Goal: Complete application form

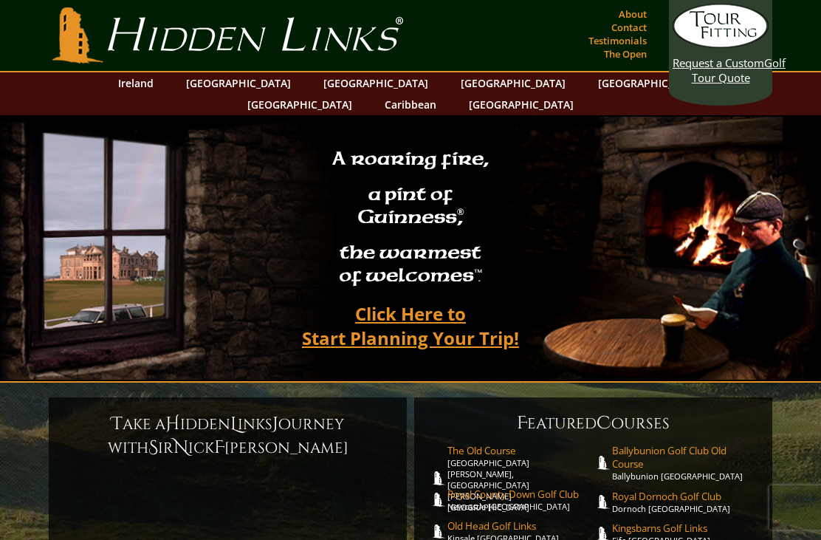
click at [252, 83] on link "[GEOGRAPHIC_DATA]" at bounding box center [239, 82] width 120 height 21
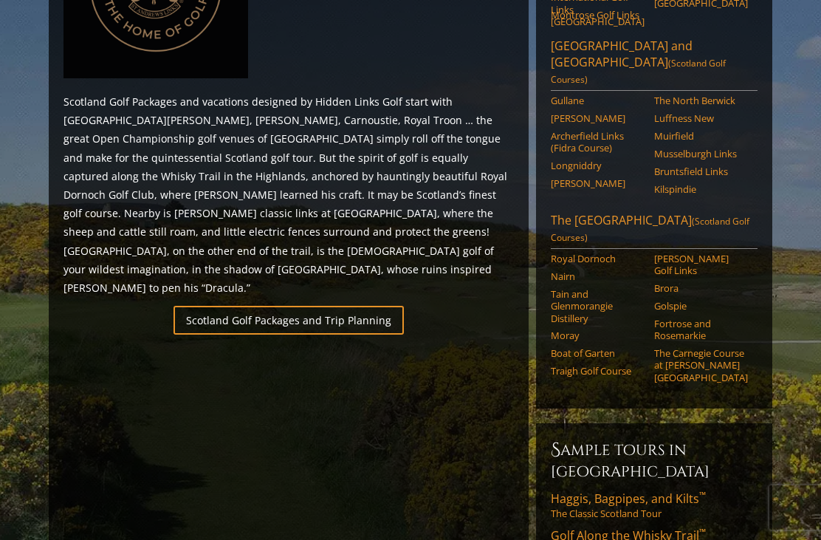
scroll to position [806, 0]
click at [329, 306] on link "Scotland Golf Packages and Trip Planning" at bounding box center [289, 320] width 230 height 29
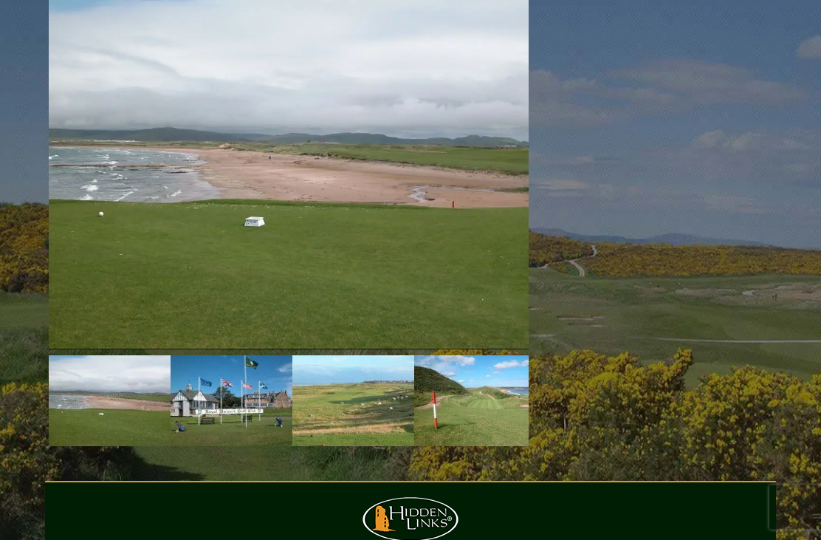
scroll to position [2275, 0]
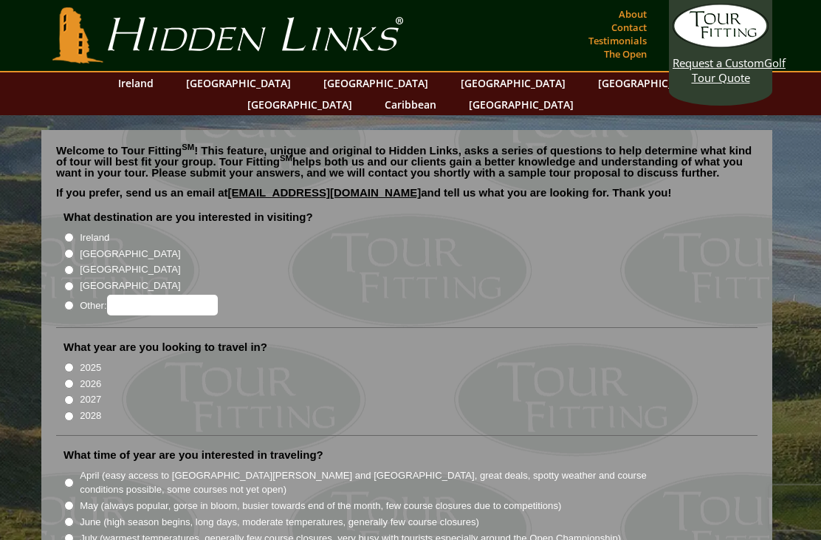
click at [67, 249] on input "[GEOGRAPHIC_DATA]" at bounding box center [69, 254] width 10 height 10
radio input "true"
click at [66, 379] on input "2026" at bounding box center [69, 384] width 10 height 10
radio input "true"
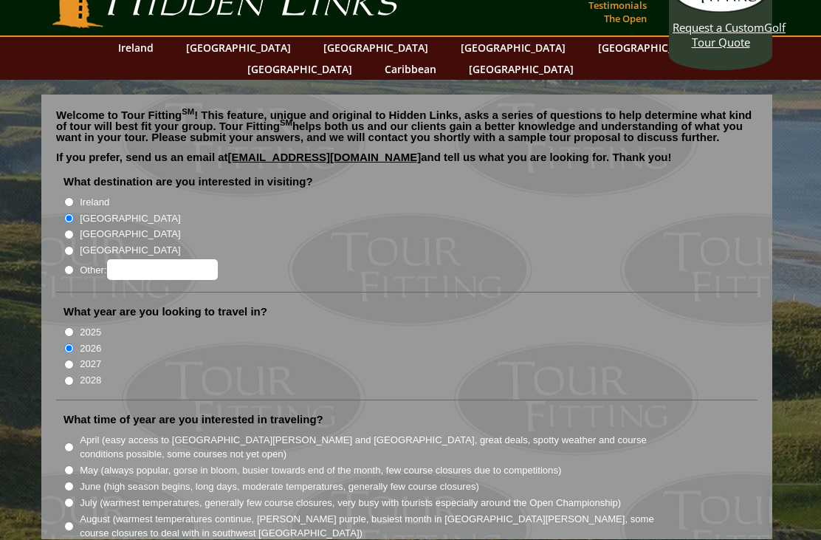
scroll to position [38, 0]
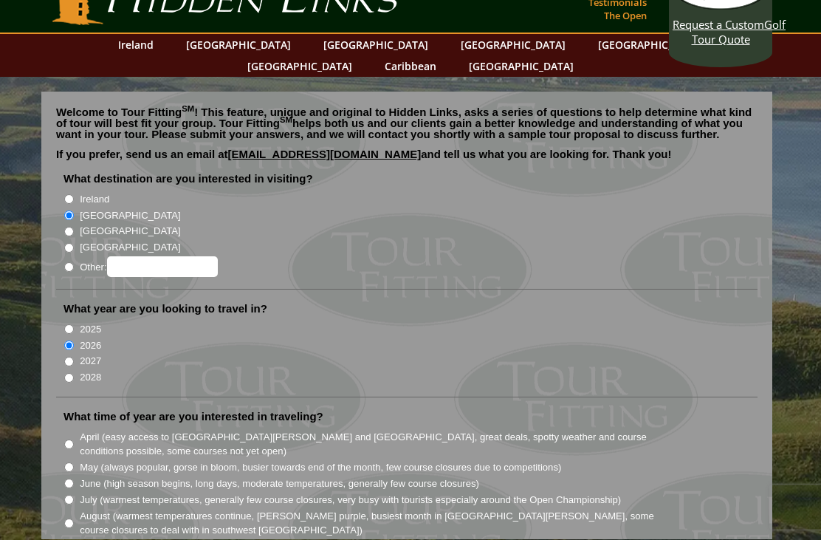
click at [66, 479] on input "June (high season begins, long days, moderate temperatures, generally few cours…" at bounding box center [69, 484] width 10 height 10
radio input "true"
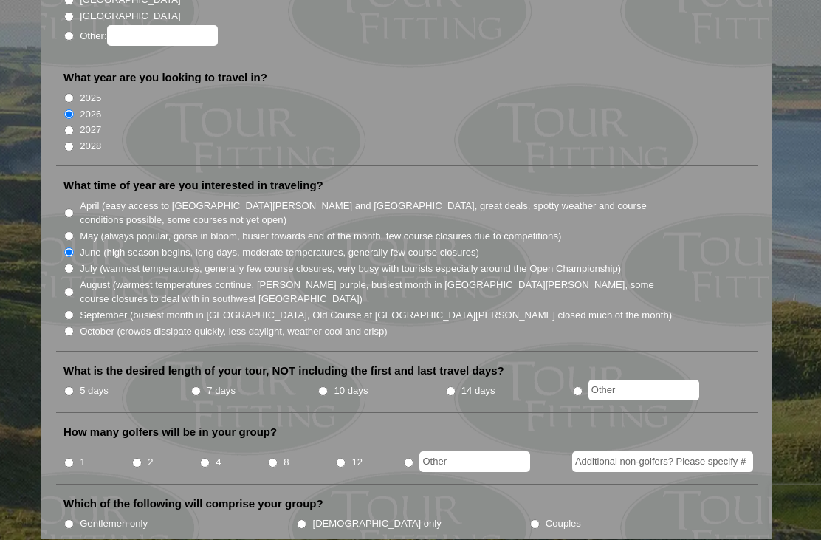
scroll to position [270, 0]
click at [208, 382] on li "7 days" at bounding box center [253, 391] width 127 height 18
click at [201, 386] on input "7 days" at bounding box center [196, 391] width 10 height 10
radio input "true"
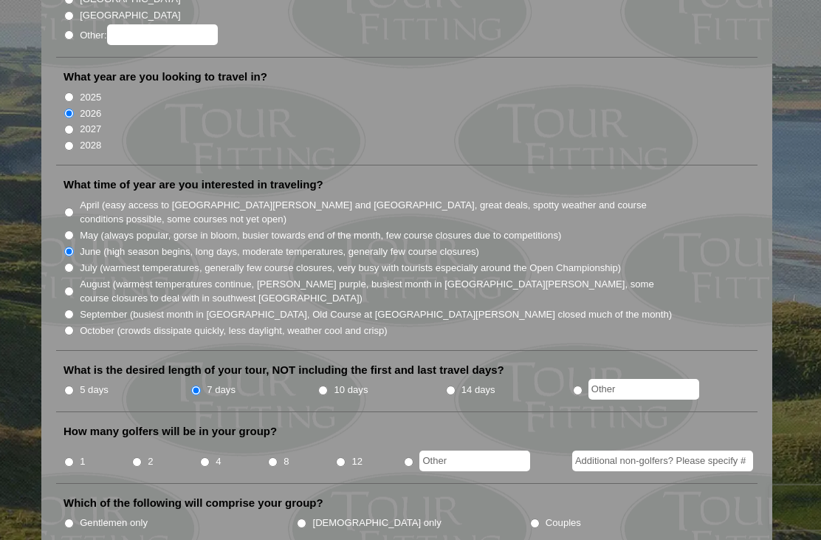
click at [68, 518] on input "Gentlemen only" at bounding box center [69, 523] width 10 height 10
radio input "true"
click at [222, 442] on li "4" at bounding box center [233, 456] width 68 height 29
click at [208, 457] on input "4" at bounding box center [205, 462] width 10 height 10
radio input "true"
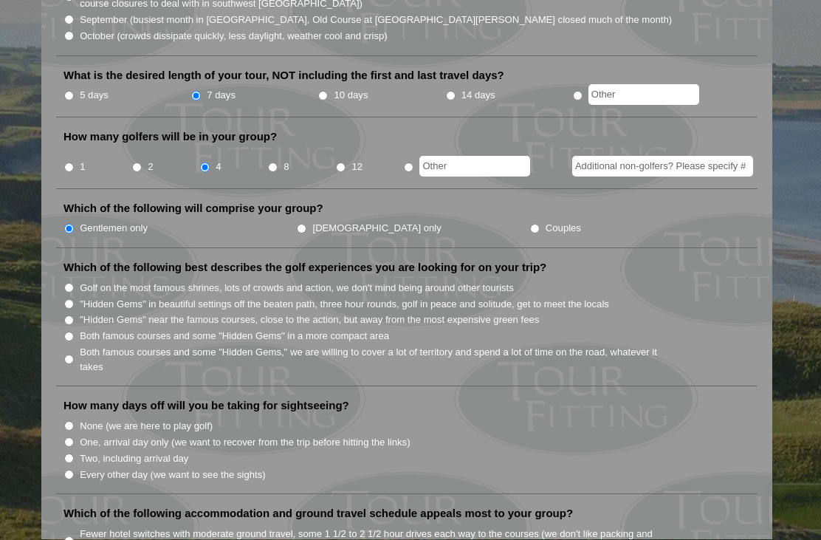
scroll to position [566, 0]
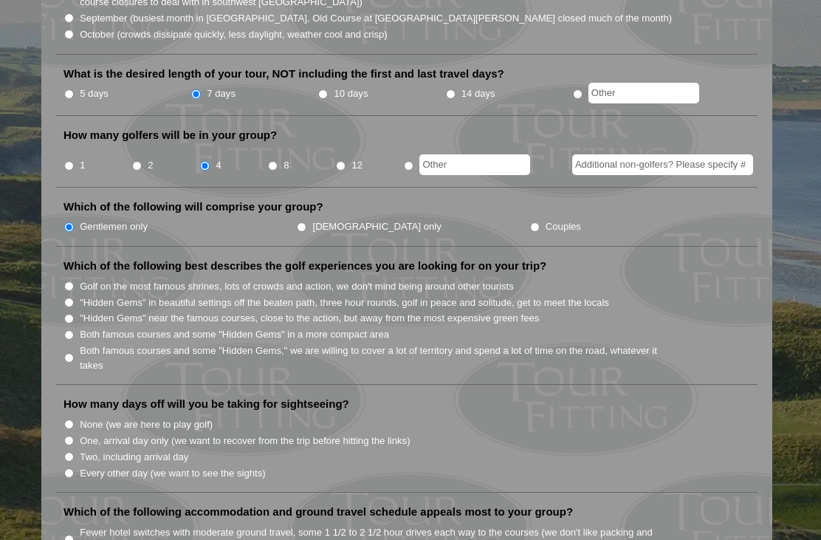
click at [66, 314] on input ""Hidden Gems" near the famous courses, close to the action, but away from the m…" at bounding box center [69, 319] width 10 height 10
radio input "true"
click at [72, 298] on input ""Hidden Gems" in beautiful settings off the beaten path, three hour rounds, gol…" at bounding box center [69, 303] width 10 height 10
radio input "true"
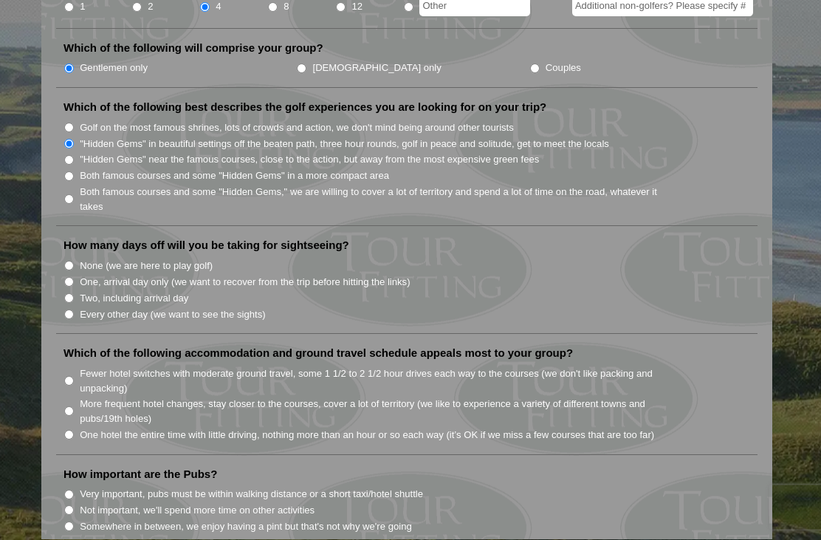
scroll to position [726, 0]
click at [72, 309] on input "Every other day (we want to see the sights)" at bounding box center [69, 314] width 10 height 10
radio input "true"
click at [76, 364] on li "Fewer hotel switches with moderate ground travel, some 1 1/2 to 2 1/2 hour driv…" at bounding box center [412, 379] width 698 height 30
click at [71, 375] on input "Fewer hotel switches with moderate ground travel, some 1 1/2 to 2 1/2 hour driv…" at bounding box center [69, 380] width 10 height 10
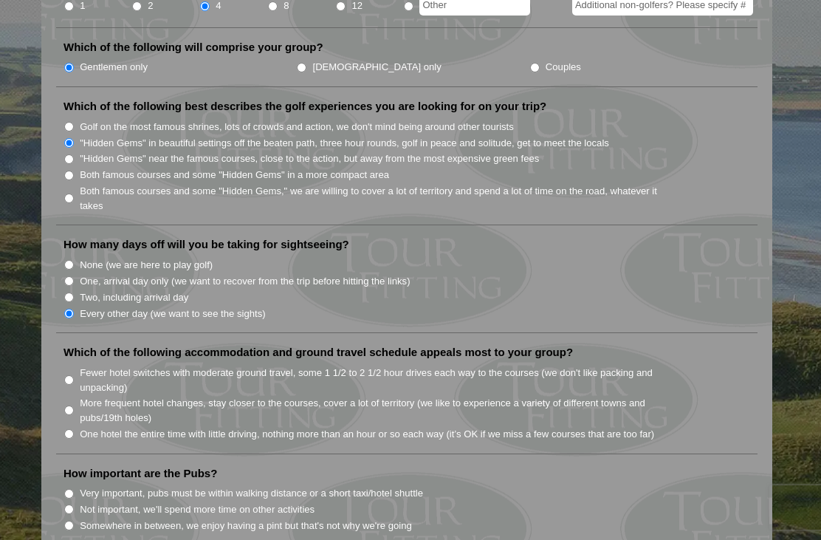
radio input "true"
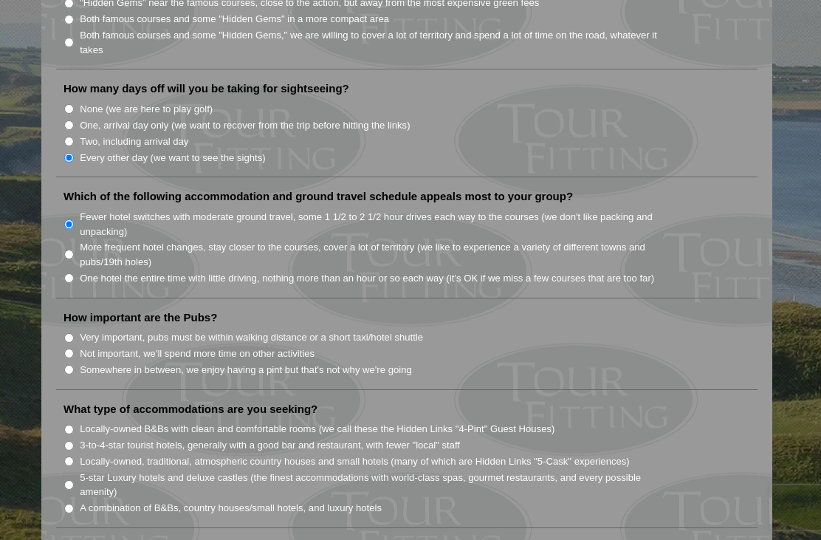
scroll to position [883, 0]
click at [79, 327] on li "Very important, pubs must be within walking distance or a short taxi/hotel shut…" at bounding box center [412, 335] width 698 height 16
click at [69, 347] on input "Not important, we'll spend more time on other activities" at bounding box center [69, 352] width 10 height 10
radio input "true"
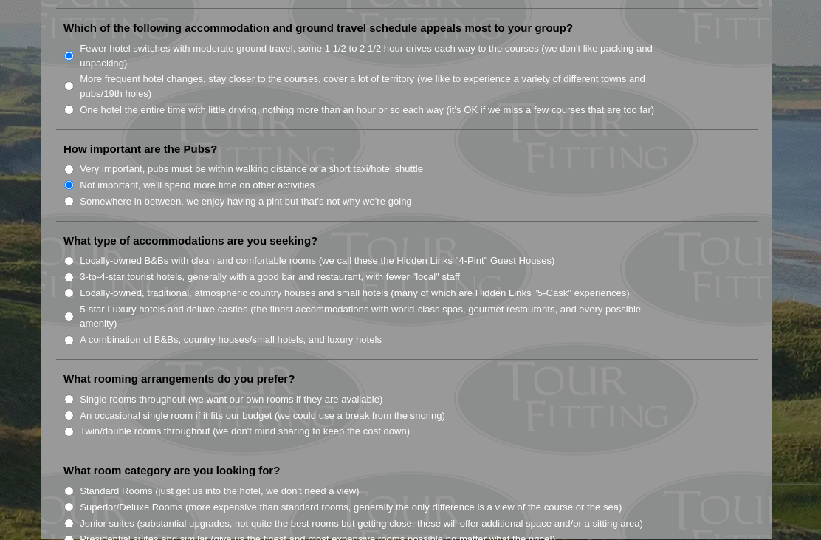
scroll to position [1056, 0]
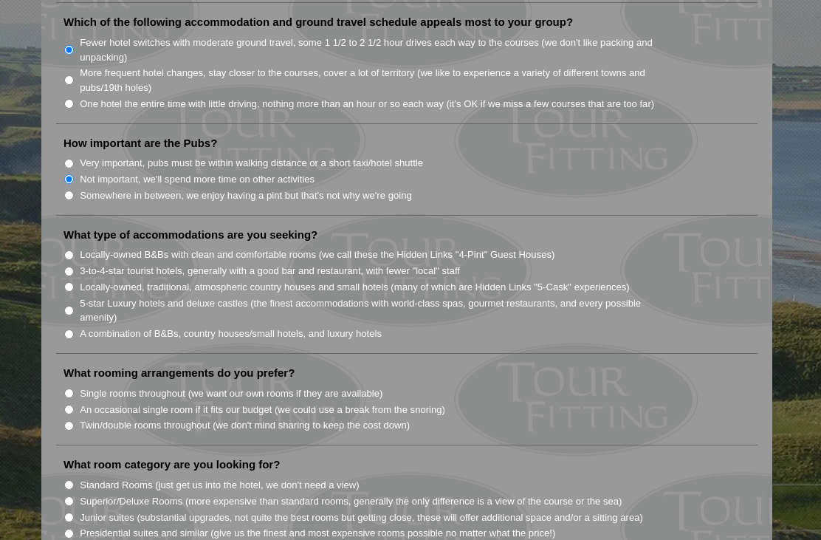
click at [71, 267] on input "3-to-4-star tourist hotels, generally with a good bar and restaurant, with fewe…" at bounding box center [69, 272] width 10 height 10
radio input "true"
click at [69, 295] on li "5-star Luxury hotels and deluxe castles (the finest accommodations with world-c…" at bounding box center [412, 310] width 698 height 30
click at [66, 282] on input "Locally-owned, traditional, atmospheric country houses and small hotels (many o…" at bounding box center [69, 287] width 10 height 10
radio input "true"
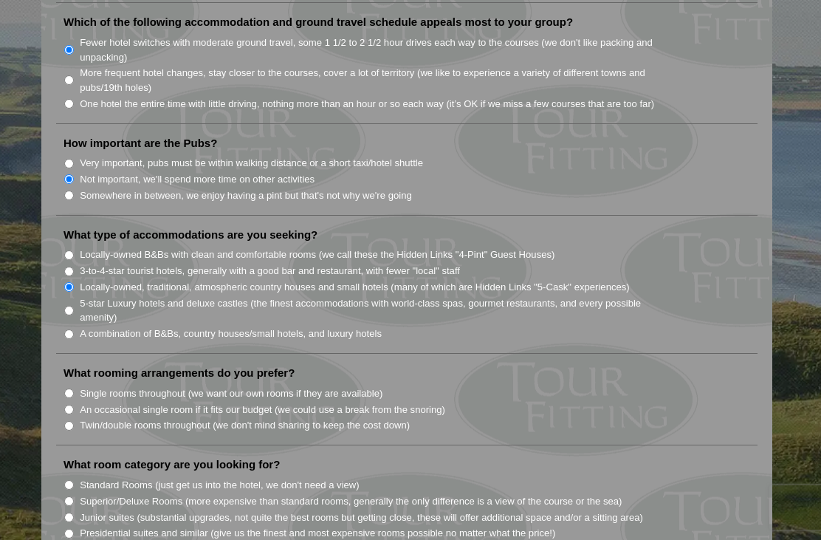
click at [73, 267] on input "3-to-4-star tourist hotels, generally with a good bar and restaurant, with fewe…" at bounding box center [69, 272] width 10 height 10
radio input "true"
click at [74, 282] on input "Locally-owned, traditional, atmospheric country houses and small hotels (many o…" at bounding box center [69, 287] width 10 height 10
radio input "true"
click at [66, 421] on input "Twin/double rooms throughout (we don't mind sharing to keep the cost down)" at bounding box center [69, 426] width 10 height 10
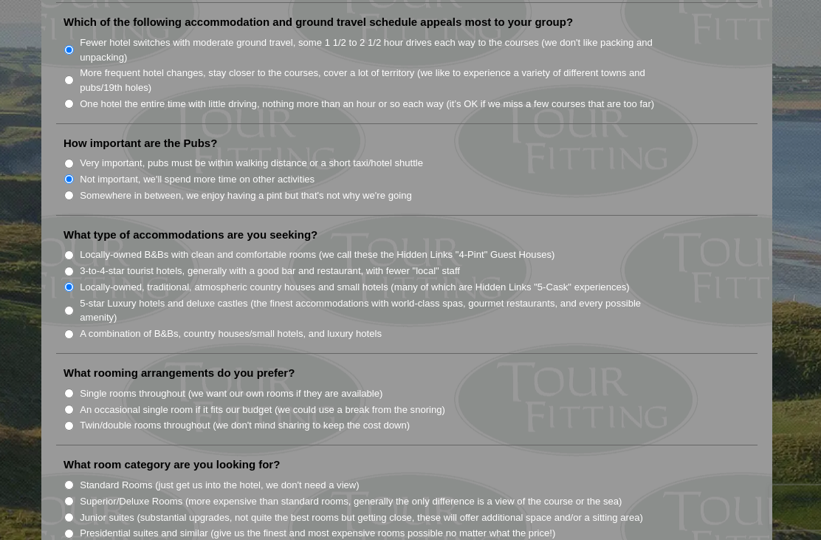
radio input "true"
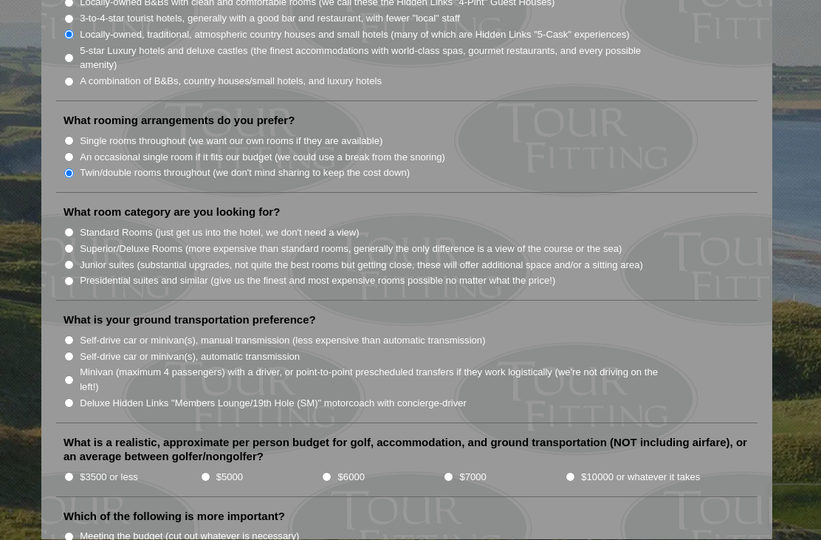
scroll to position [1309, 0]
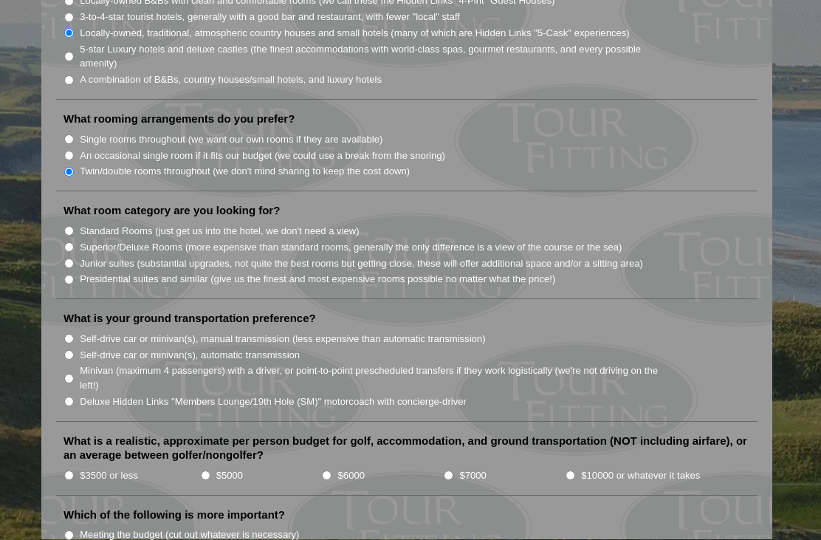
click at [69, 227] on input "Standard Rooms (just get us into the hotel, we don't need a view)" at bounding box center [69, 232] width 10 height 10
radio input "true"
click at [68, 350] on input "Self-drive car or minivan(s), automatic transmission" at bounding box center [69, 355] width 10 height 10
radio input "true"
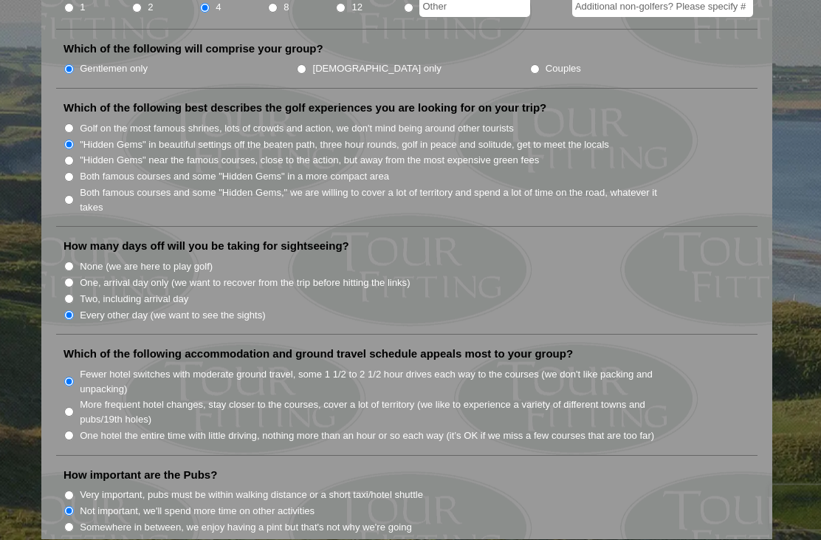
scroll to position [687, 0]
